Goal: Information Seeking & Learning: Learn about a topic

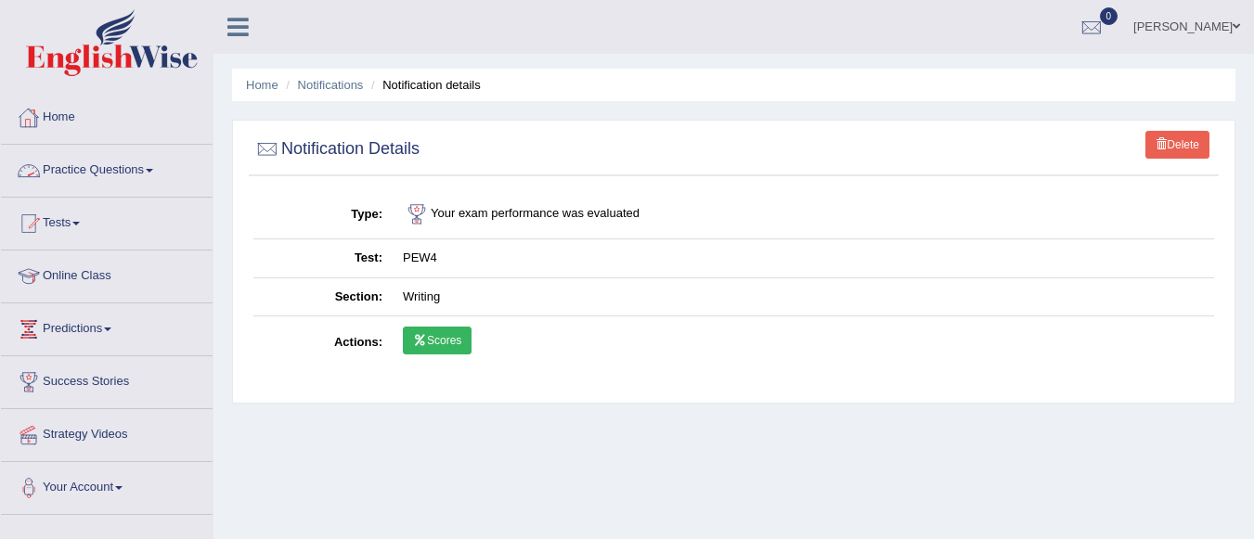
click at [118, 162] on link "Practice Questions" at bounding box center [107, 168] width 212 height 46
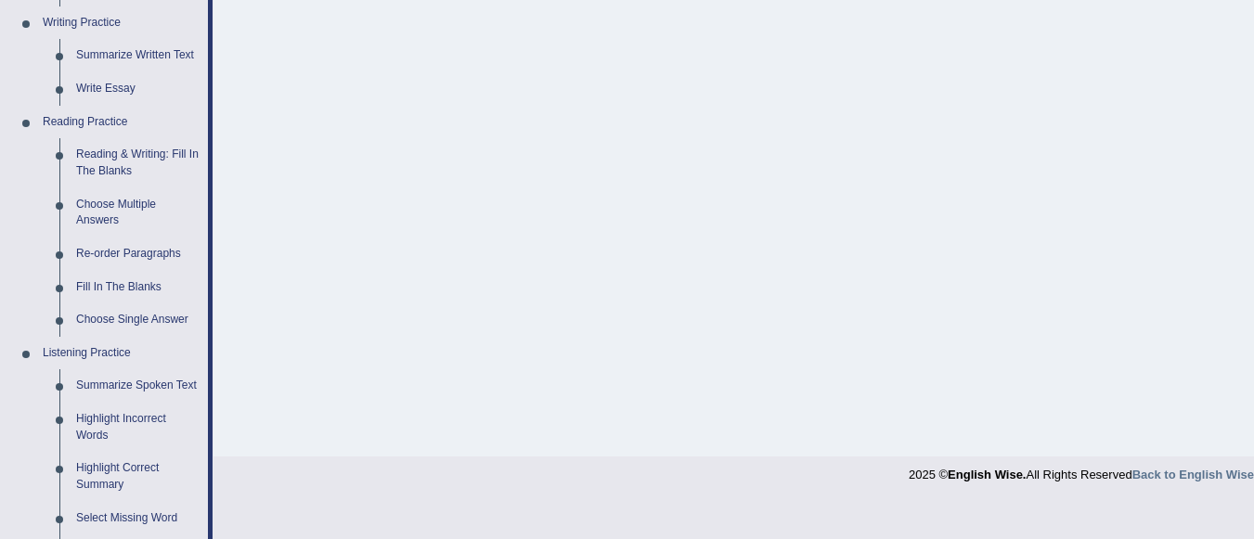
scroll to position [943, 0]
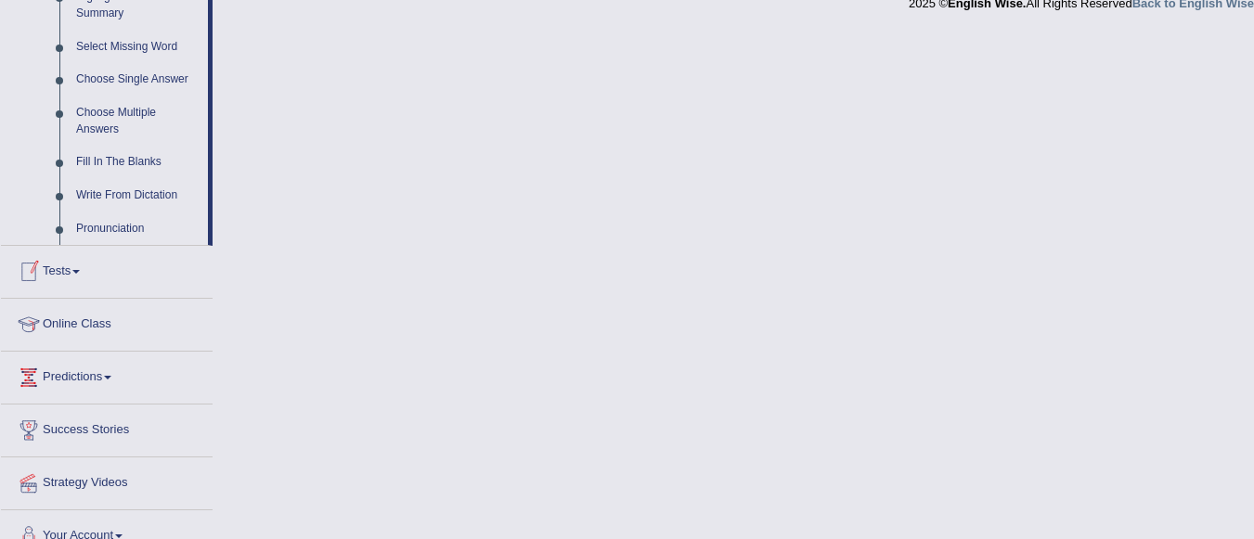
click at [74, 265] on link "Tests" at bounding box center [107, 269] width 212 height 46
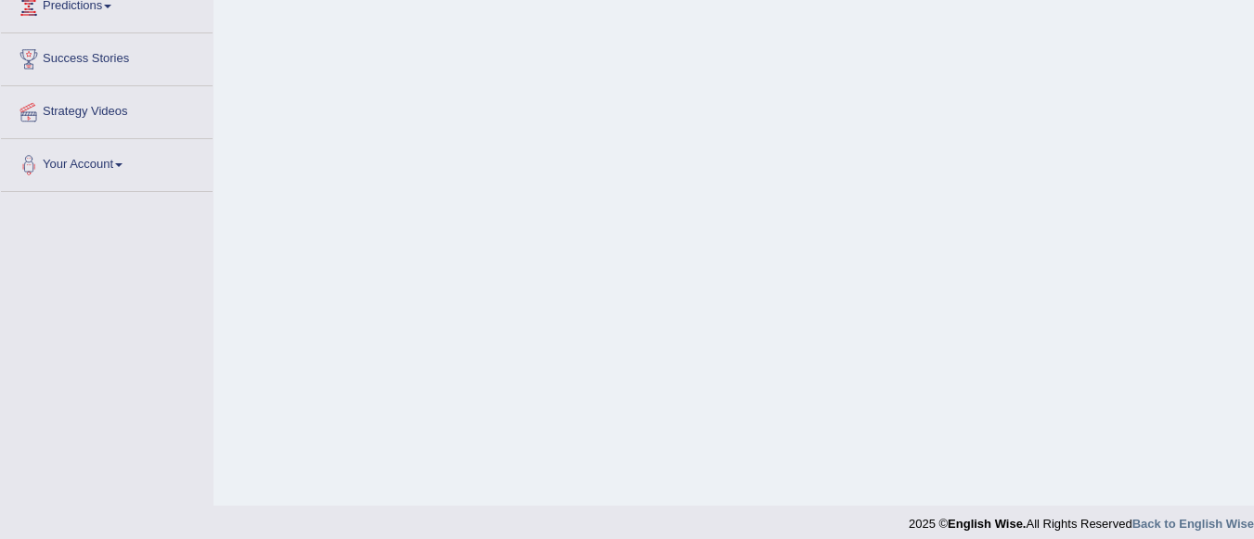
scroll to position [0, 0]
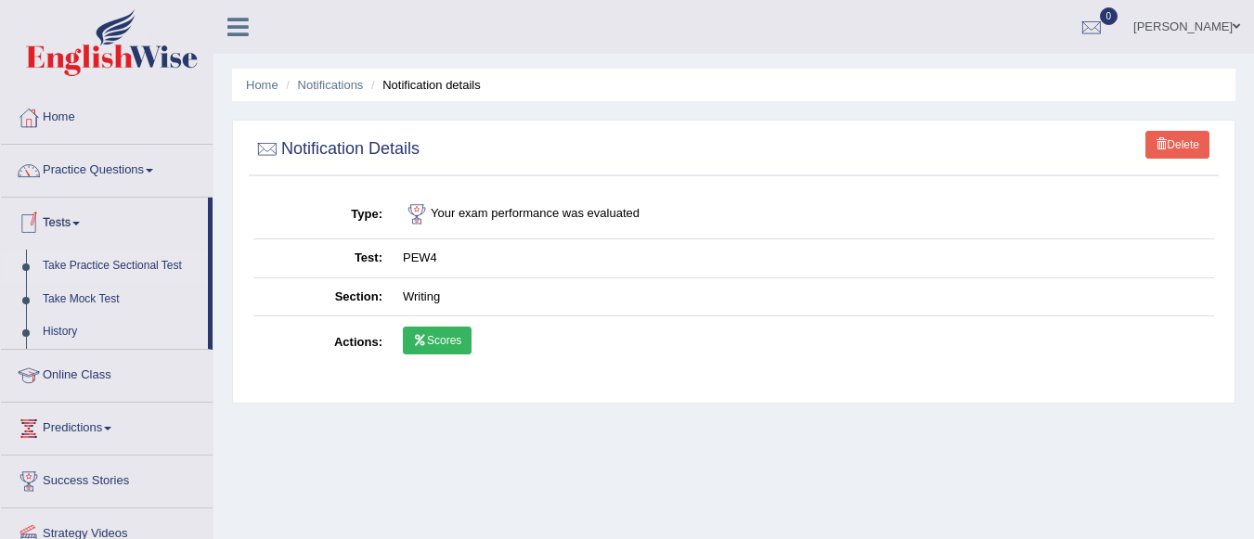
click at [134, 261] on link "Take Practice Sectional Test" at bounding box center [121, 266] width 174 height 33
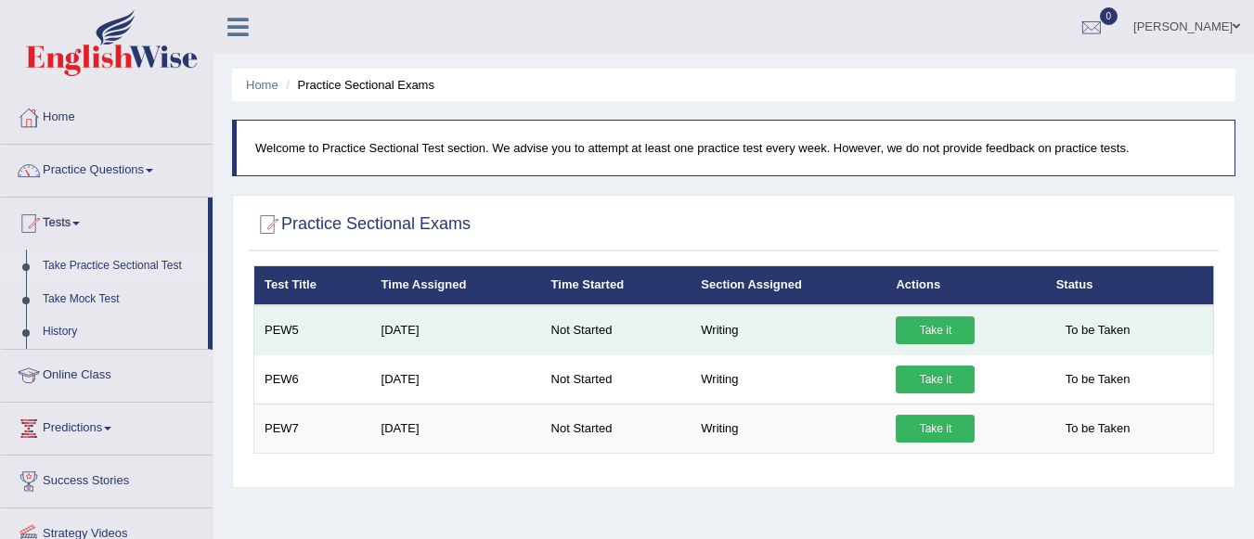
click at [940, 328] on link "Take it" at bounding box center [935, 331] width 79 height 28
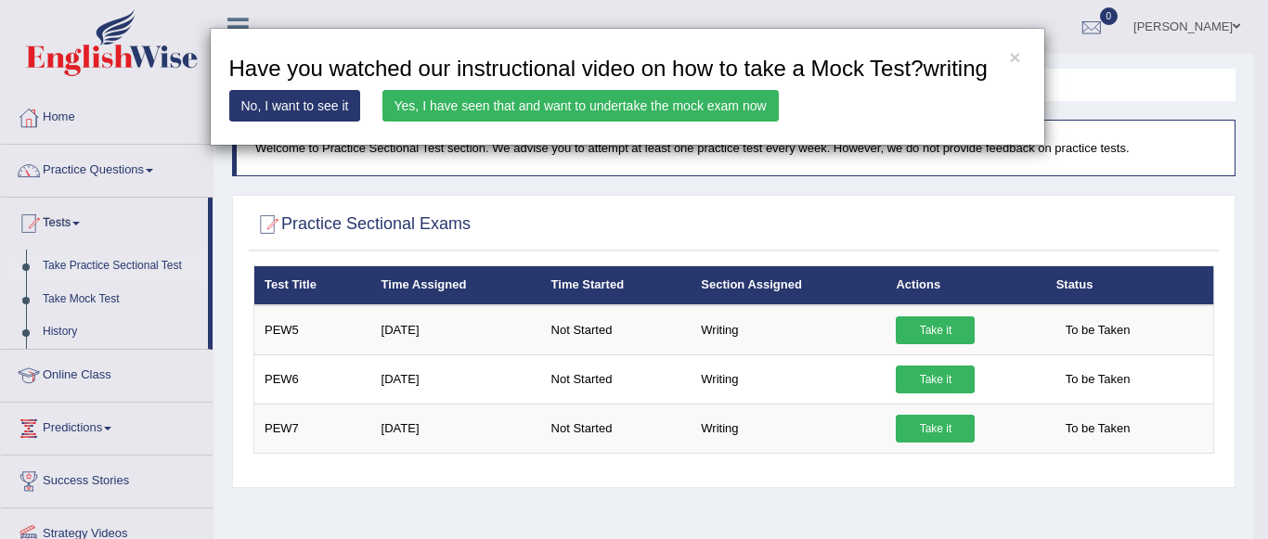
click at [646, 102] on link "Yes, I have seen that and want to undertake the mock exam now" at bounding box center [581, 106] width 396 height 32
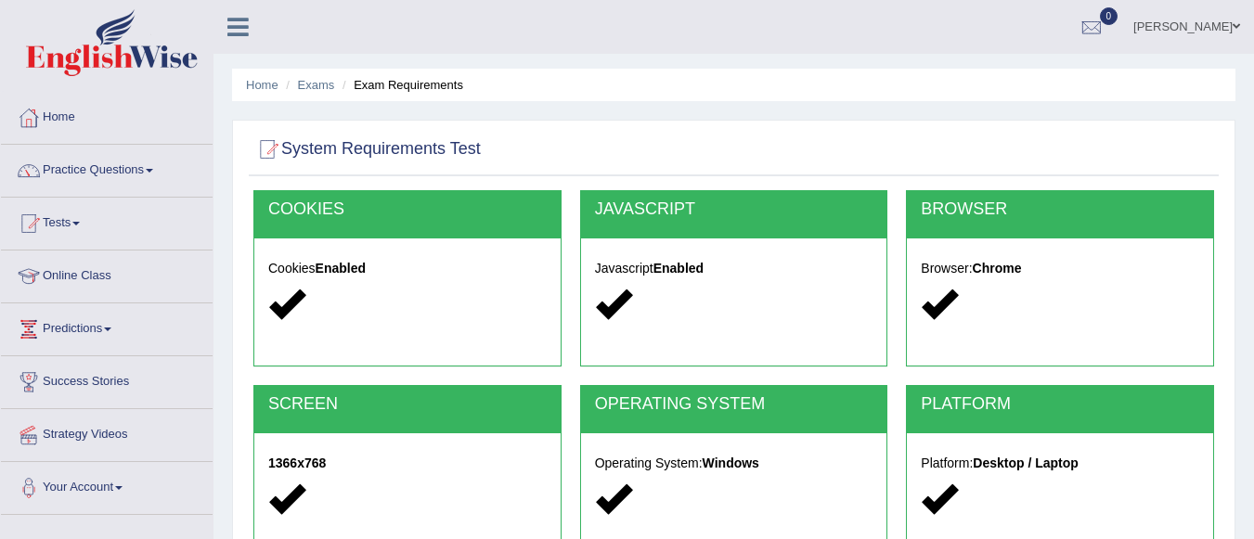
scroll to position [435, 0]
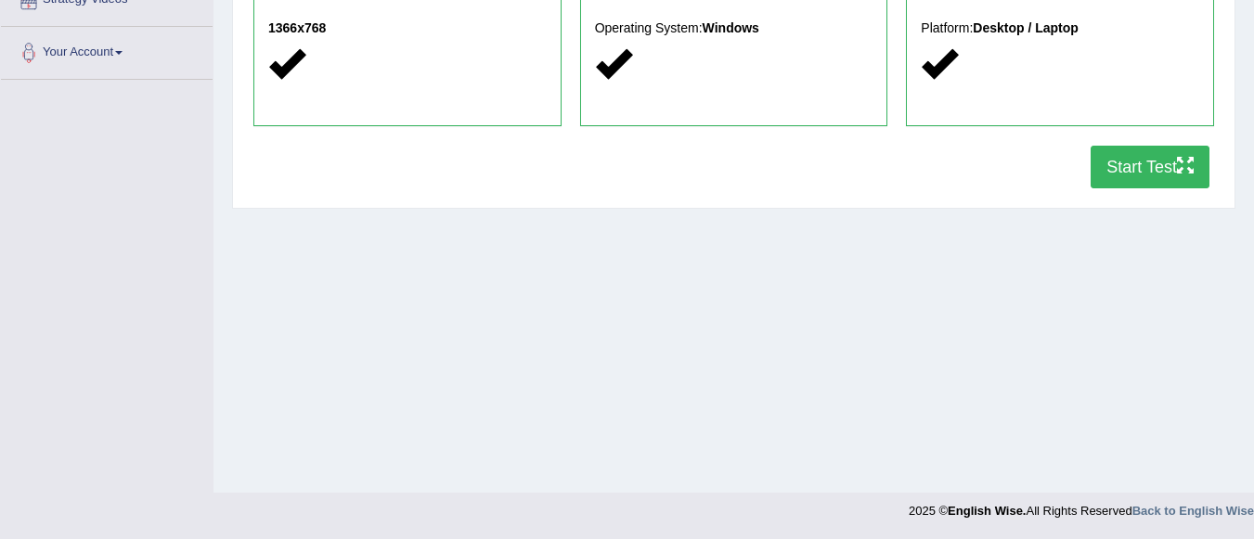
click at [1126, 170] on button "Start Test" at bounding box center [1150, 167] width 119 height 43
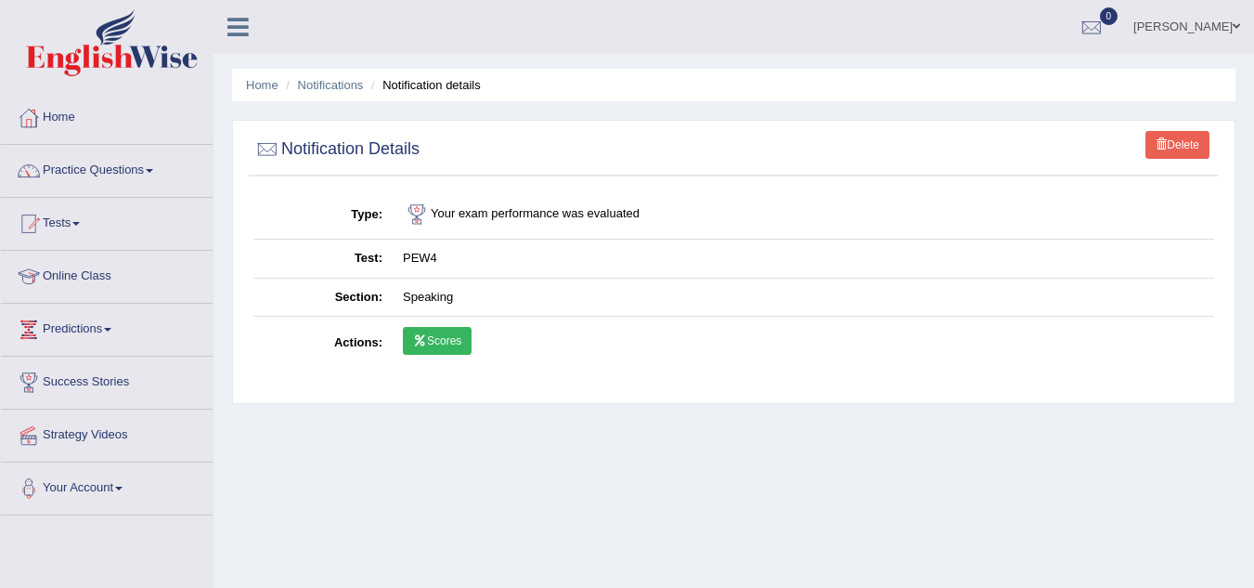
click at [73, 114] on link "Home" at bounding box center [107, 115] width 212 height 46
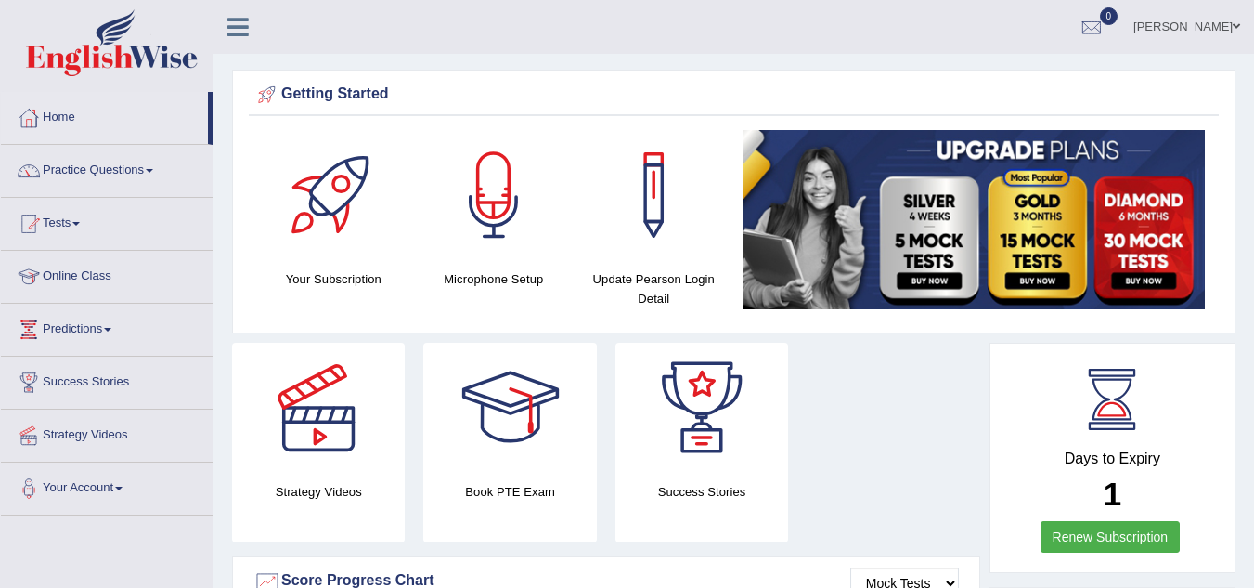
click at [93, 171] on link "Practice Questions" at bounding box center [107, 168] width 212 height 46
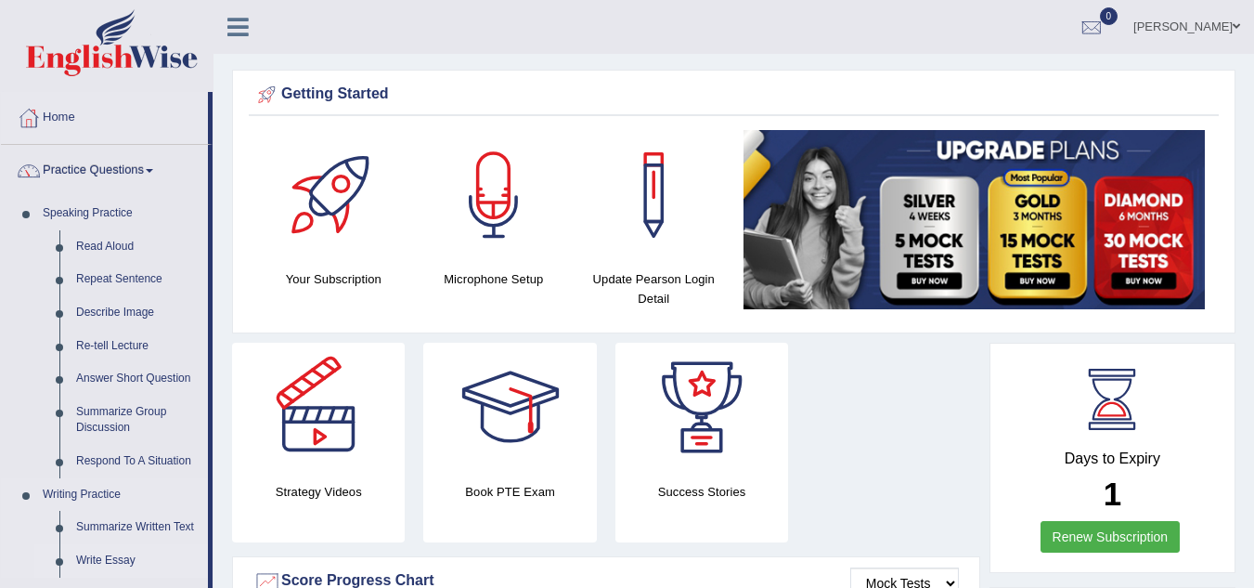
click at [110, 558] on link "Write Essay" at bounding box center [138, 560] width 140 height 33
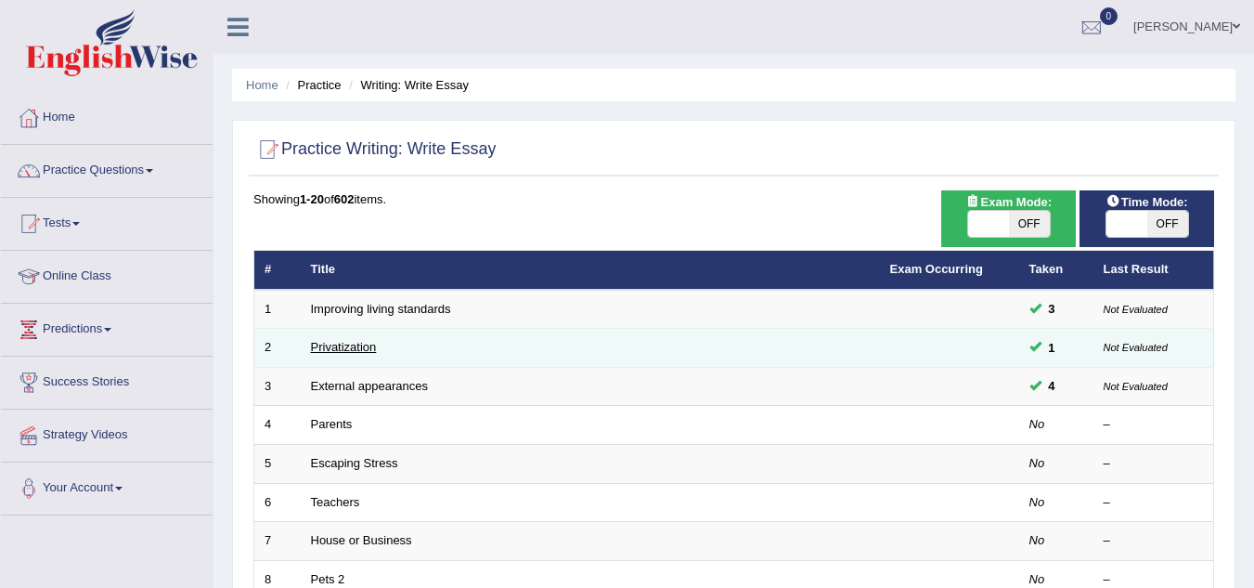
click at [357, 345] on link "Privatization" at bounding box center [344, 347] width 66 height 14
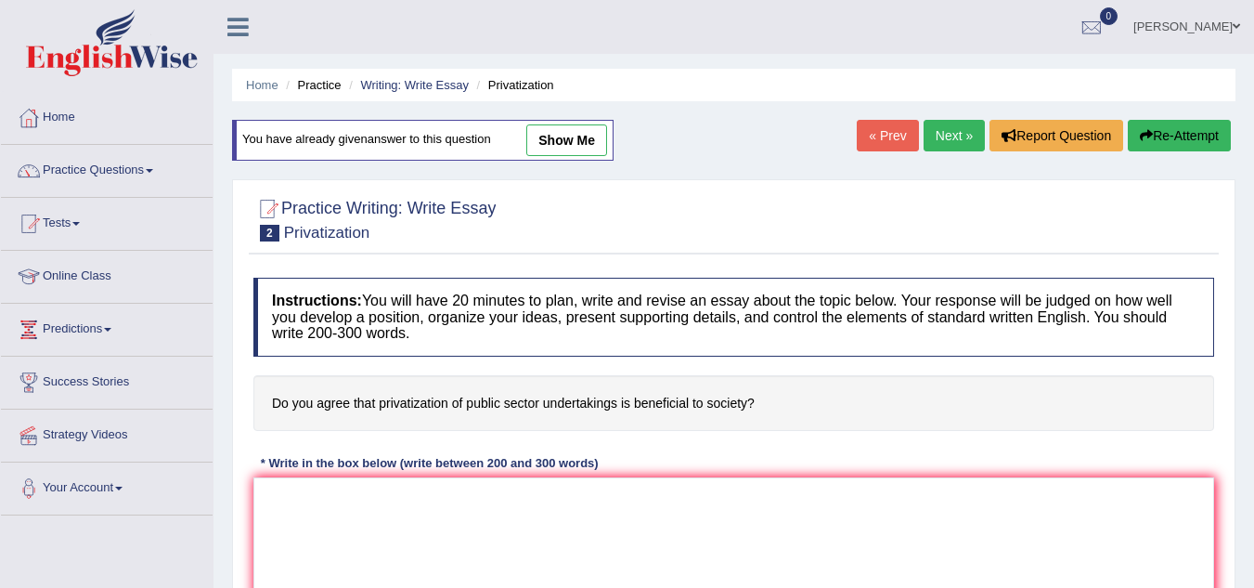
click at [589, 142] on link "show me" at bounding box center [566, 140] width 81 height 32
type textarea "The increasing influence of Privatization on our lives has ignited numerous dis…"
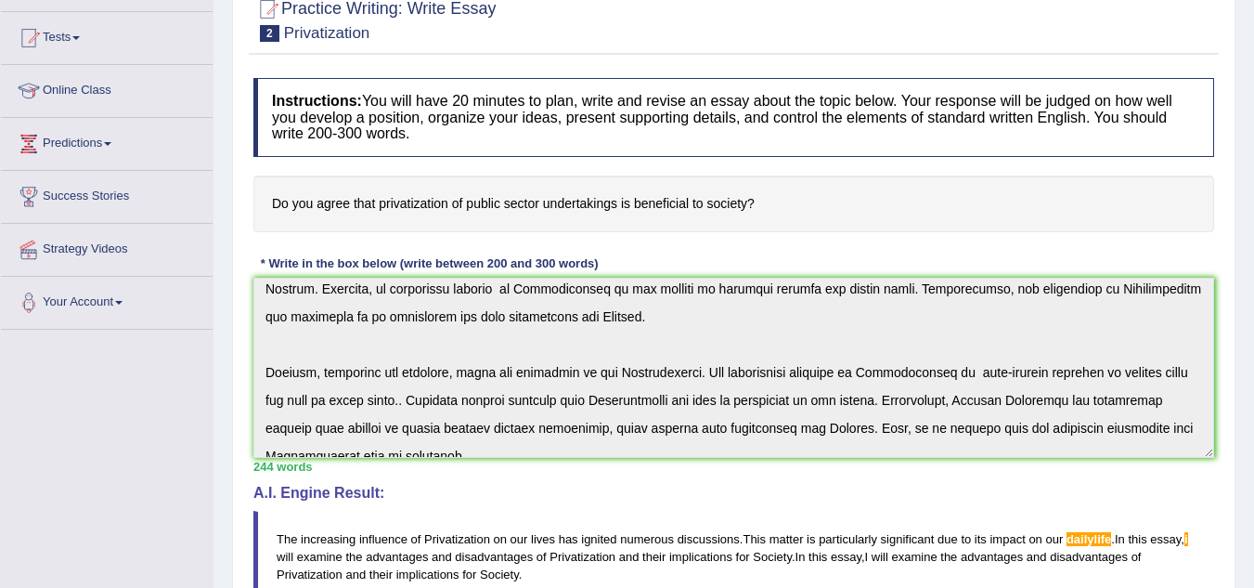
scroll to position [279, 0]
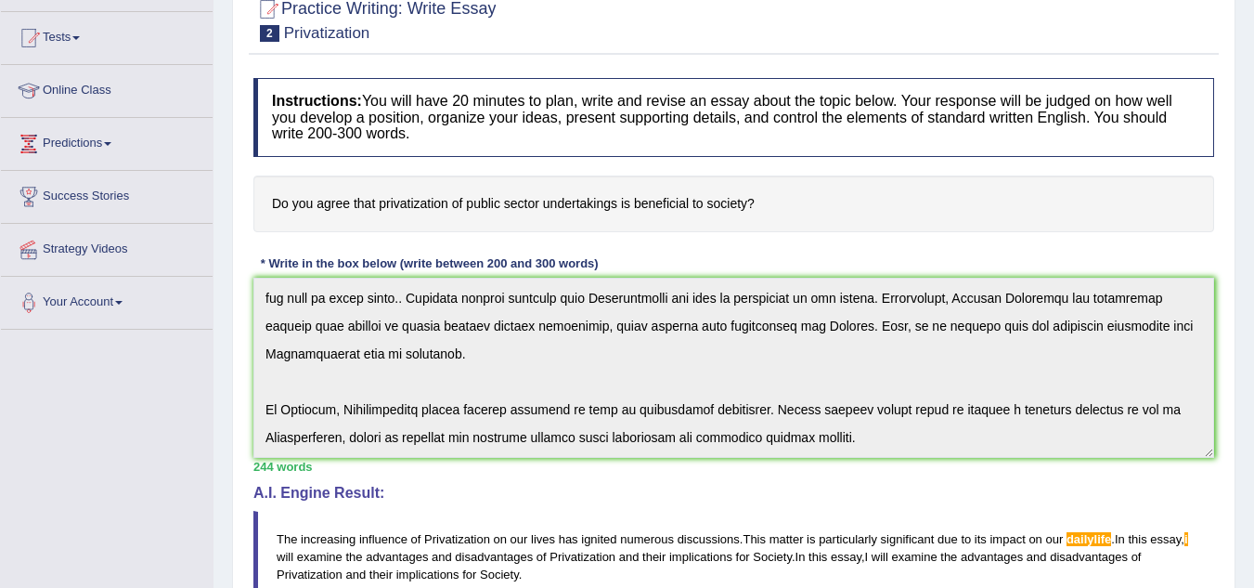
click at [1105, 520] on div "Instructions: You will have 20 minutes to plan, write and revise an essay about…" at bounding box center [734, 531] width 970 height 925
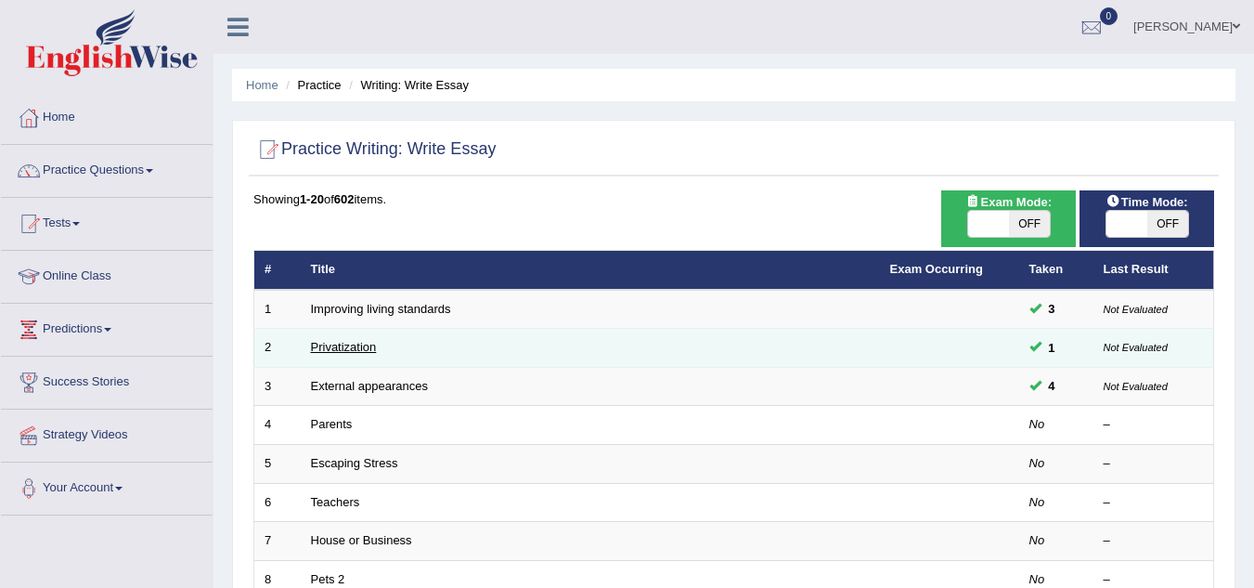
click at [373, 344] on link "Privatization" at bounding box center [344, 347] width 66 height 14
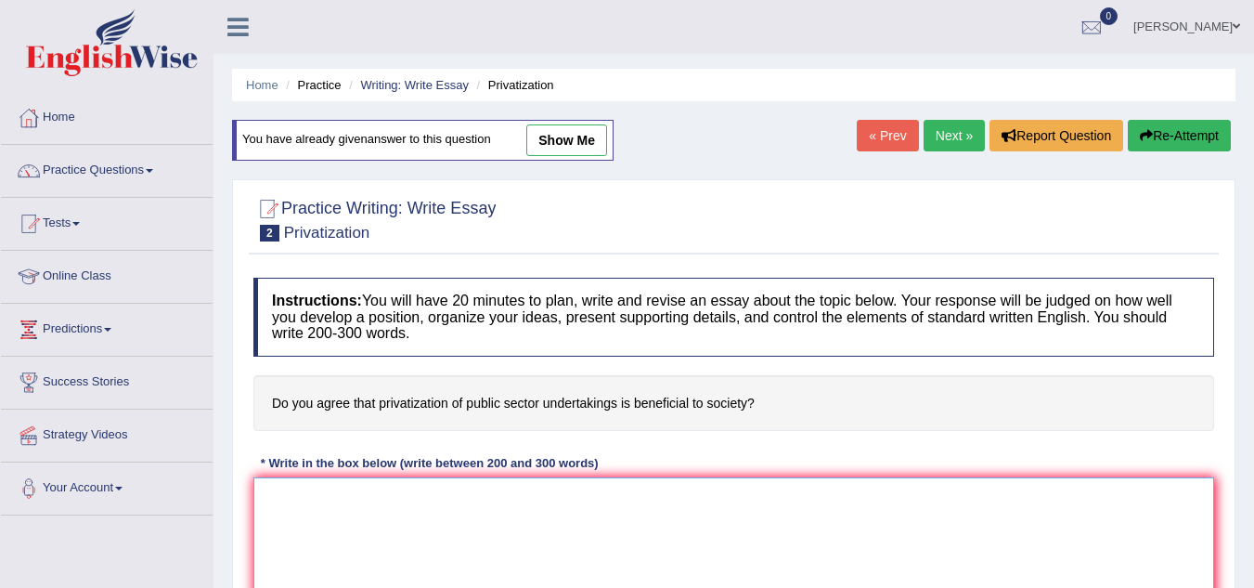
click at [295, 496] on textarea at bounding box center [733, 567] width 961 height 180
paste textarea "he increasing influence of Privatization on our lives has ignited numerous disc…"
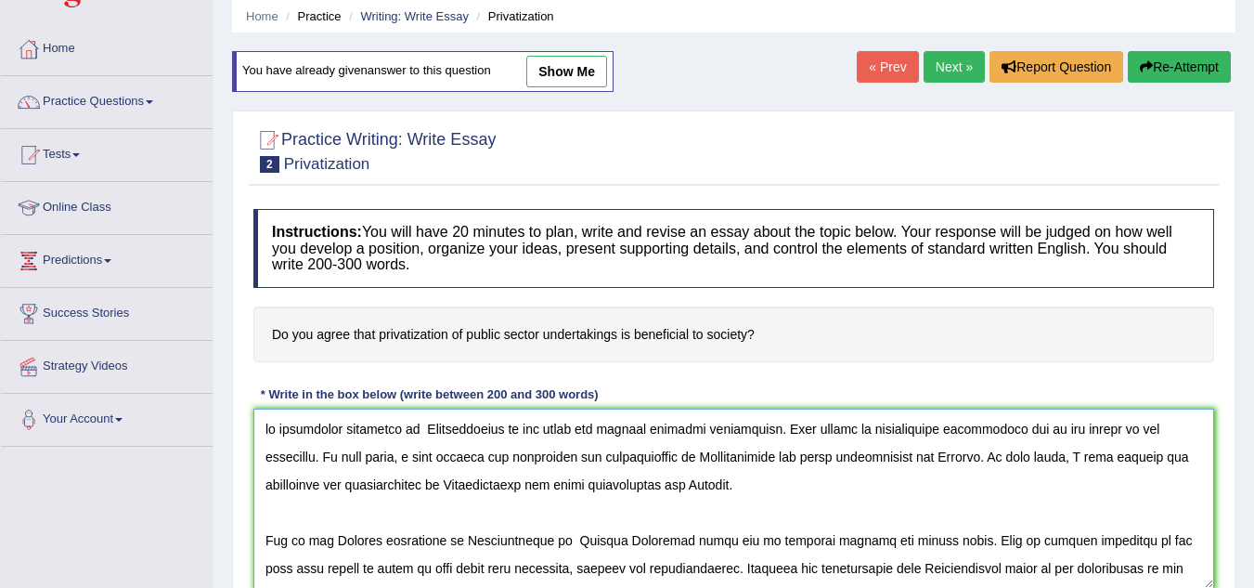
click at [268, 427] on textarea at bounding box center [733, 499] width 961 height 180
click at [264, 543] on textarea at bounding box center [733, 499] width 961 height 180
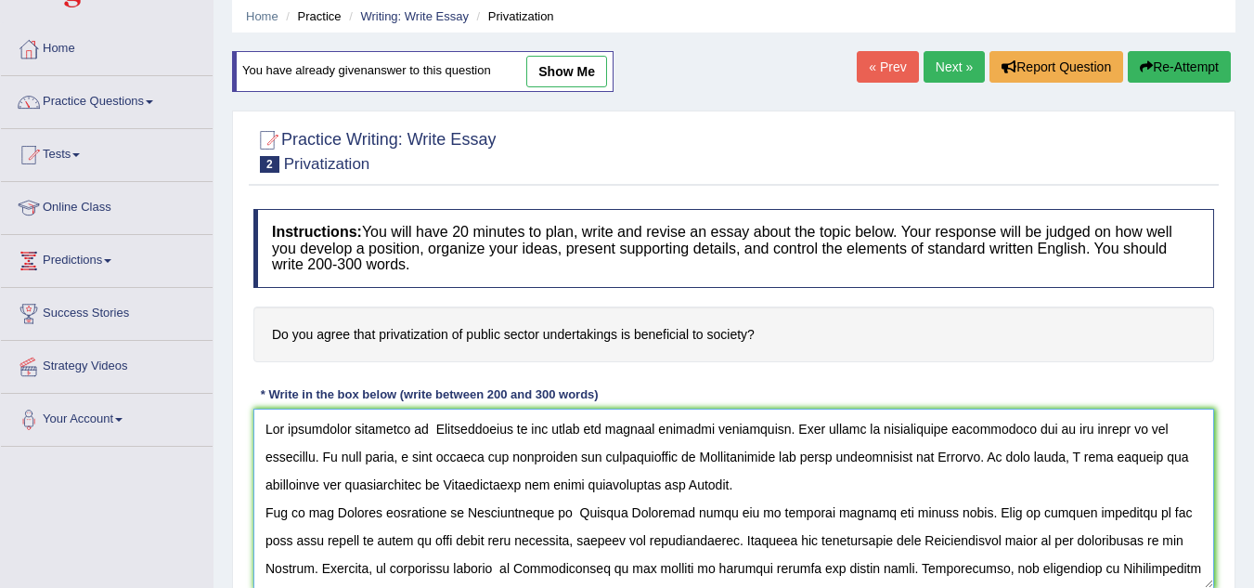
scroll to position [156, 0]
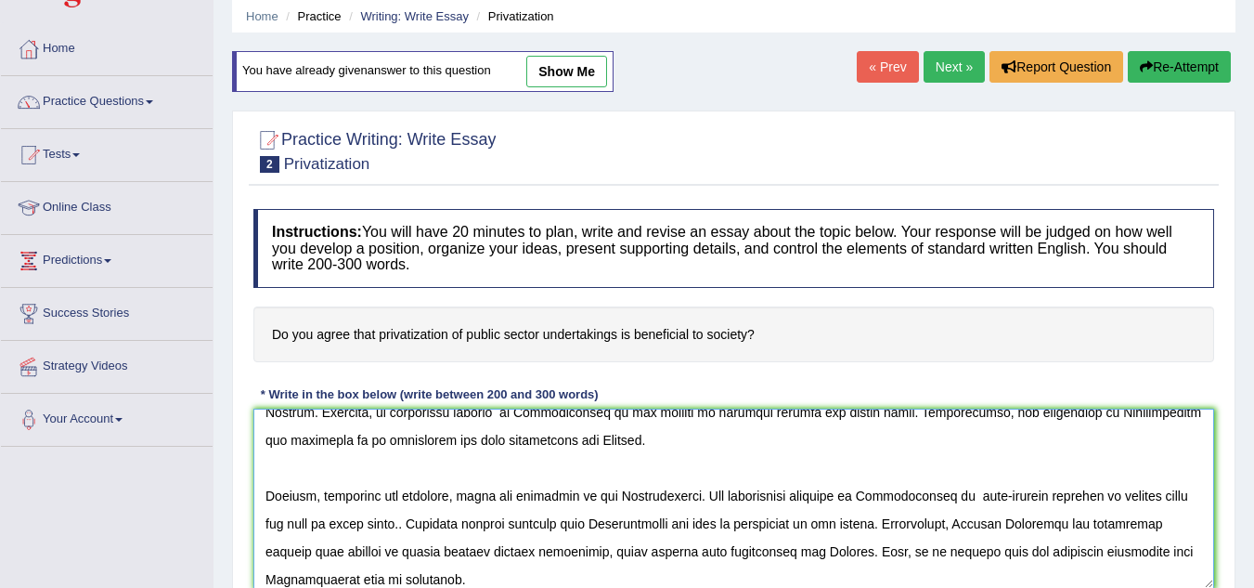
click at [267, 499] on textarea at bounding box center [733, 499] width 961 height 180
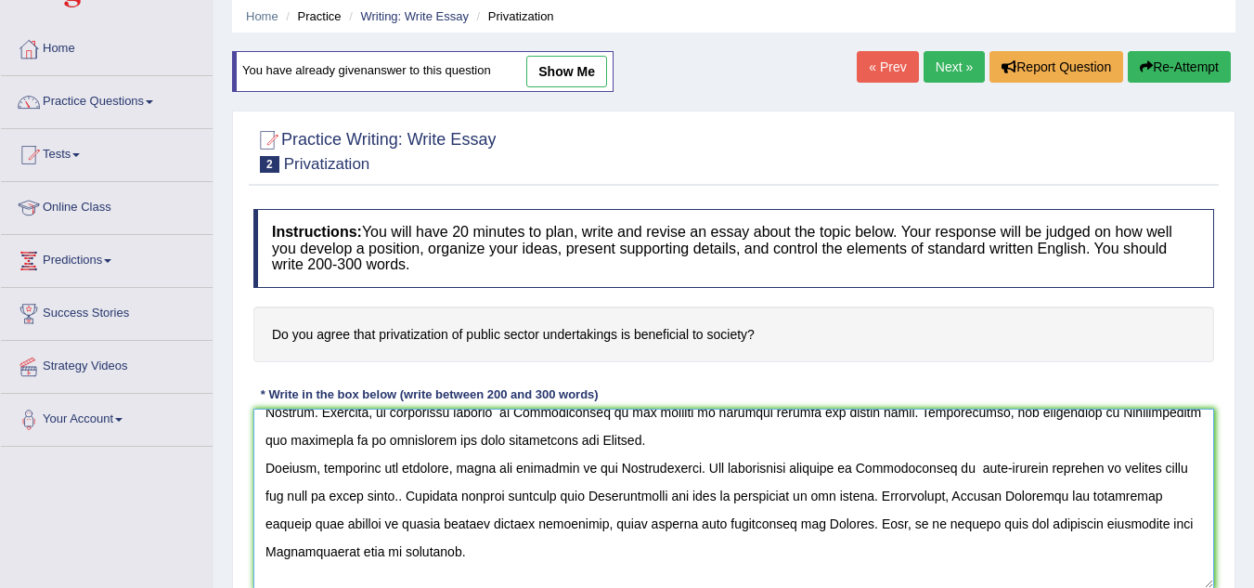
scroll to position [223, 0]
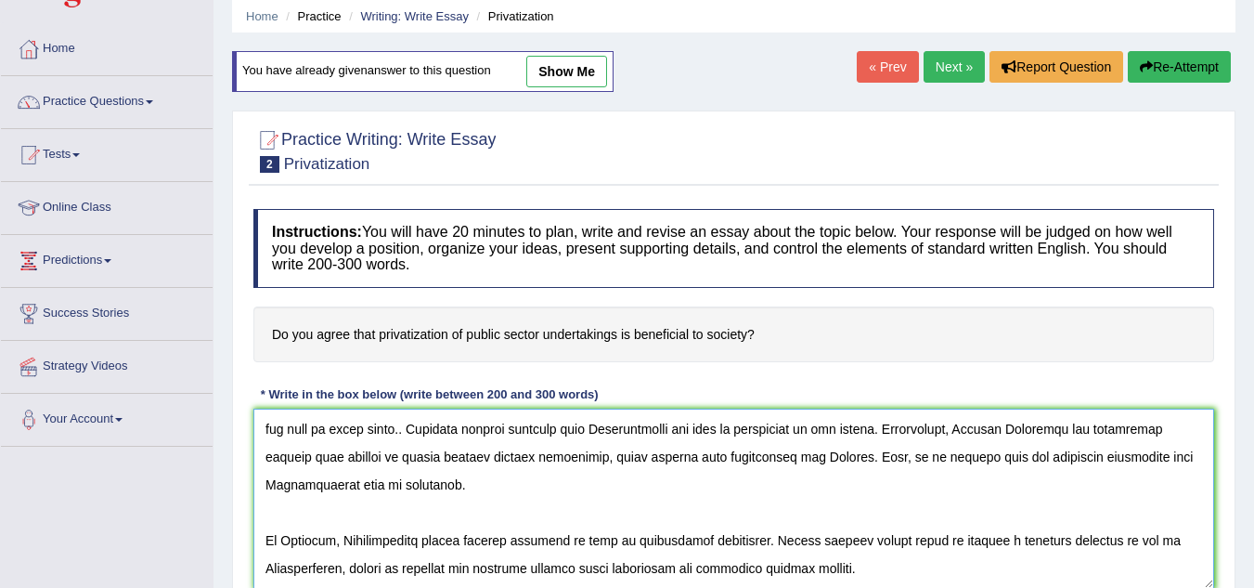
click at [266, 540] on textarea at bounding box center [733, 499] width 961 height 180
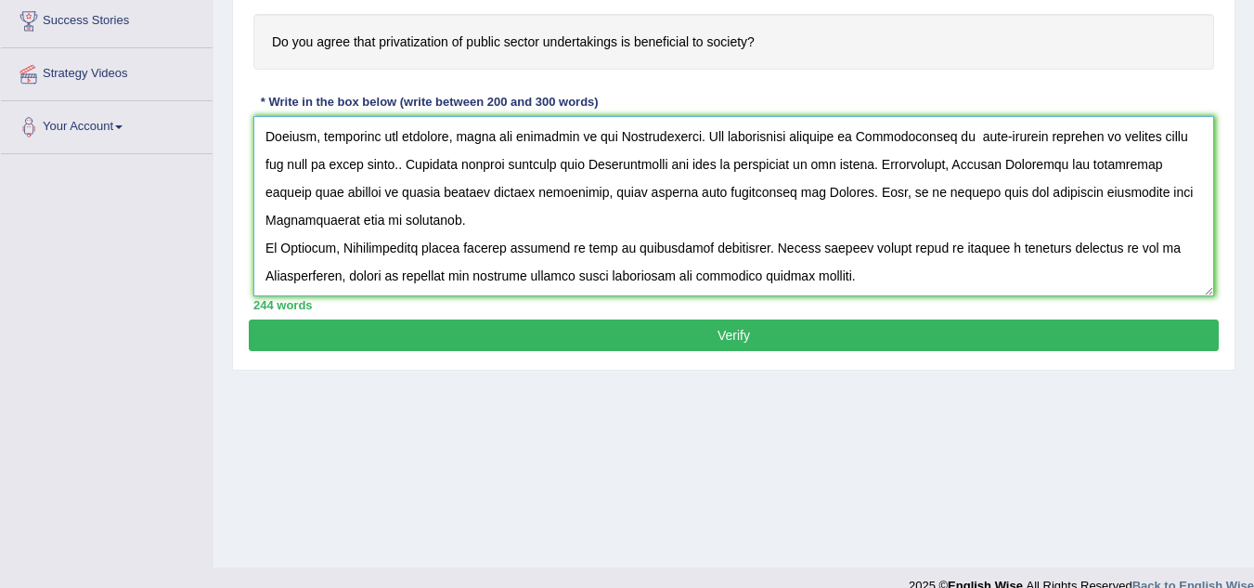
scroll to position [387, 0]
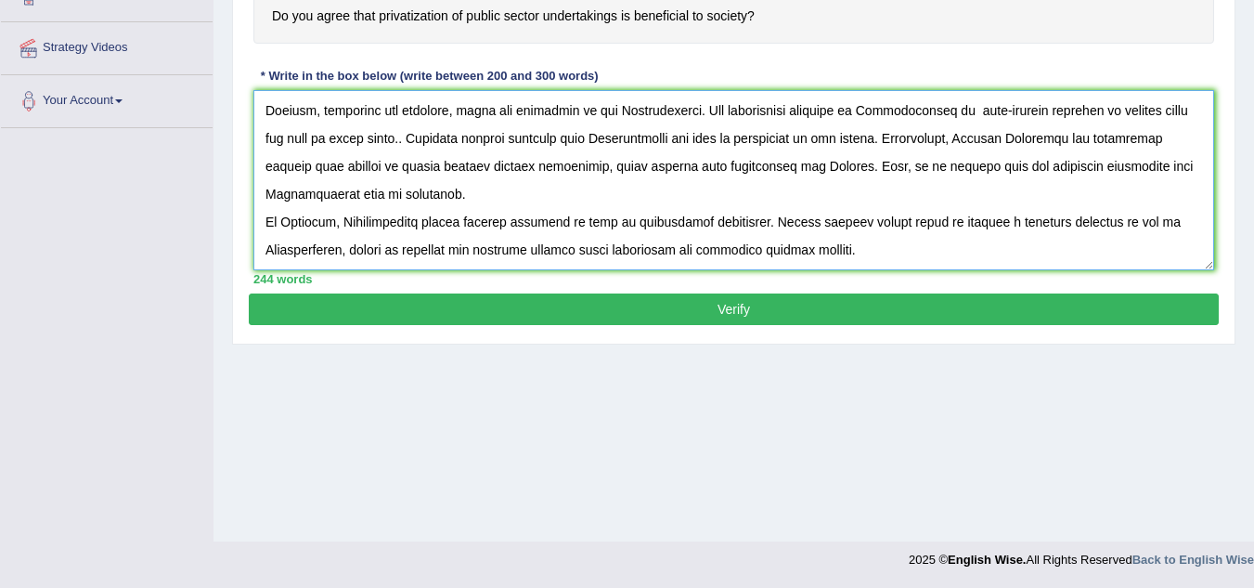
type textarea "The increasing influence of Privatization on our lives has ignited numerous dis…"
click at [813, 312] on button "Verify" at bounding box center [734, 309] width 970 height 32
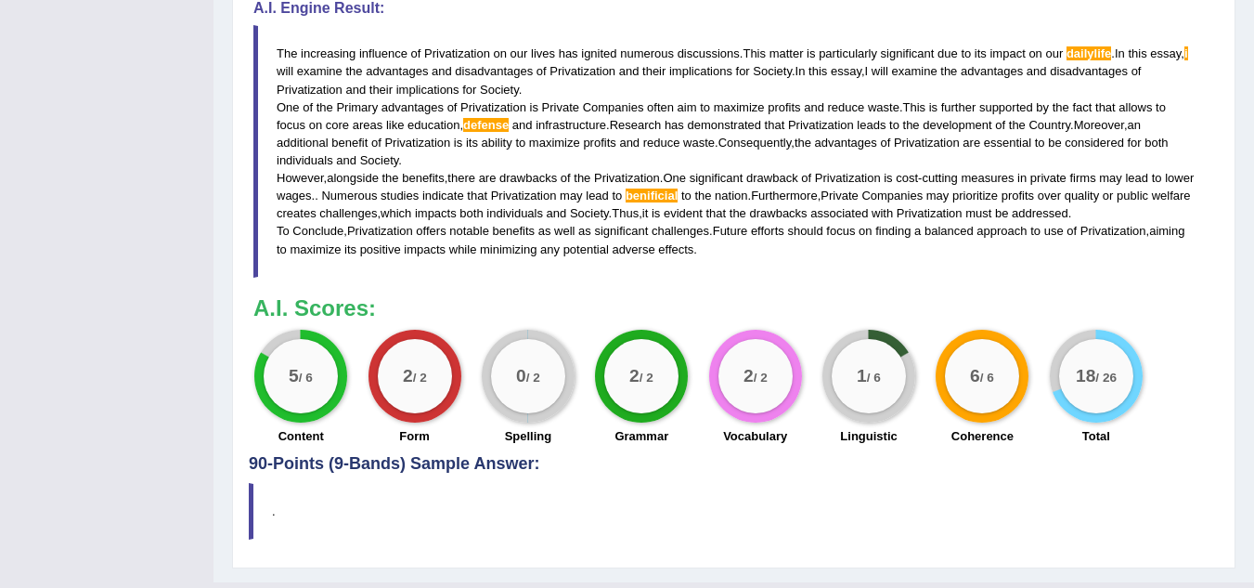
scroll to position [684, 0]
